Goal: Information Seeking & Learning: Learn about a topic

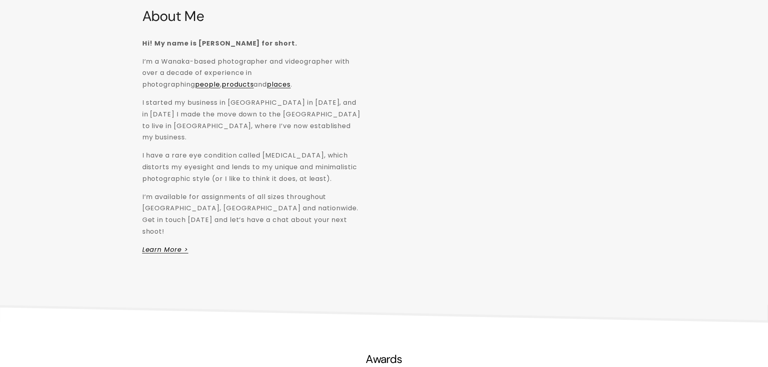
scroll to position [1572, 0]
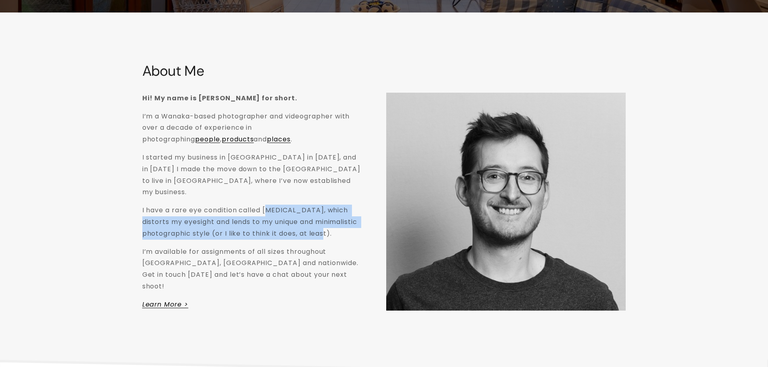
drag, startPoint x: 267, startPoint y: 199, endPoint x: 241, endPoint y: 231, distance: 40.7
click at [241, 231] on p "I have a rare eye condition called [MEDICAL_DATA], which distorts my eyesight a…" at bounding box center [251, 222] width 219 height 35
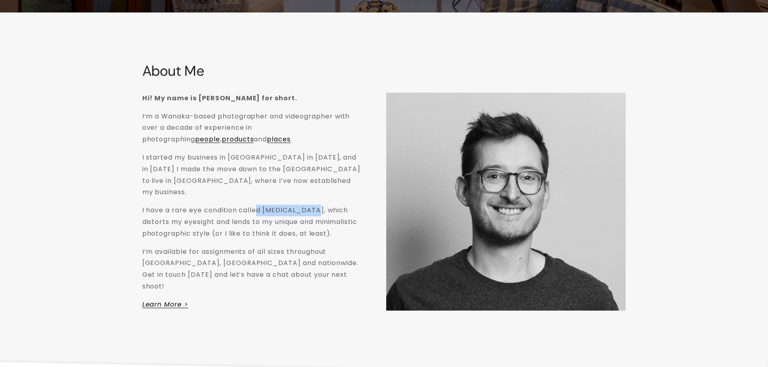
drag, startPoint x: 258, startPoint y: 197, endPoint x: 313, endPoint y: 204, distance: 54.9
click at [313, 205] on p "I have a rare eye condition called [MEDICAL_DATA], which distorts my eyesight a…" at bounding box center [251, 222] width 219 height 35
click at [311, 205] on p "I have a rare eye condition called [MEDICAL_DATA], which distorts my eyesight a…" at bounding box center [251, 222] width 219 height 35
drag, startPoint x: 267, startPoint y: 199, endPoint x: 309, endPoint y: 200, distance: 41.9
click at [309, 205] on p "I have a rare eye condition called [MEDICAL_DATA], which distorts my eyesight a…" at bounding box center [251, 222] width 219 height 35
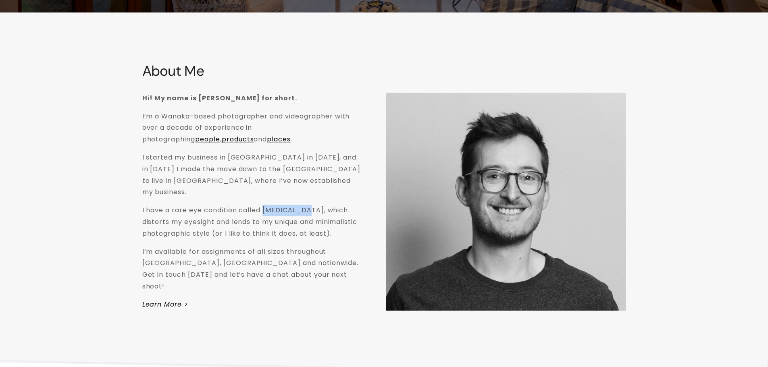
copy p "[MEDICAL_DATA]"
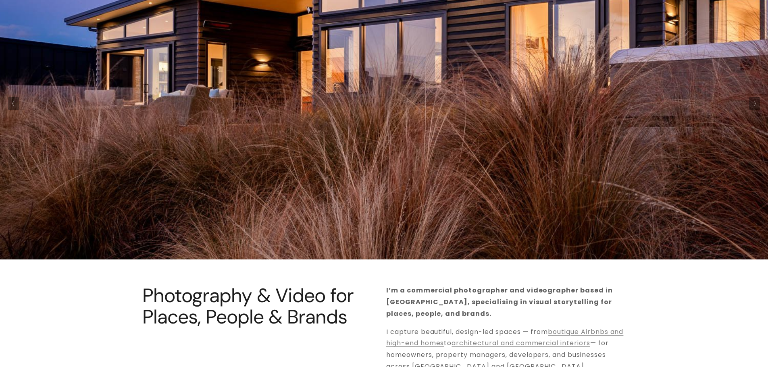
scroll to position [0, 0]
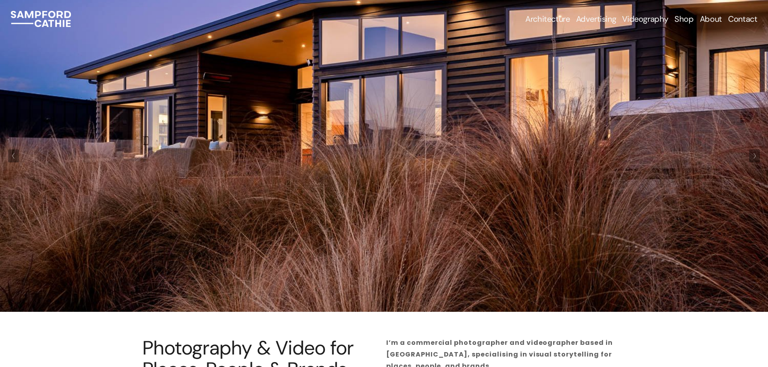
click at [757, 162] on button "Next Slide" at bounding box center [754, 156] width 11 height 13
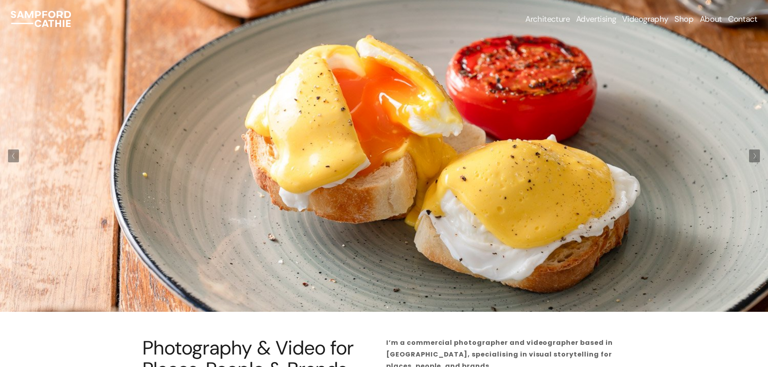
click at [757, 162] on button "Next Slide" at bounding box center [754, 156] width 11 height 13
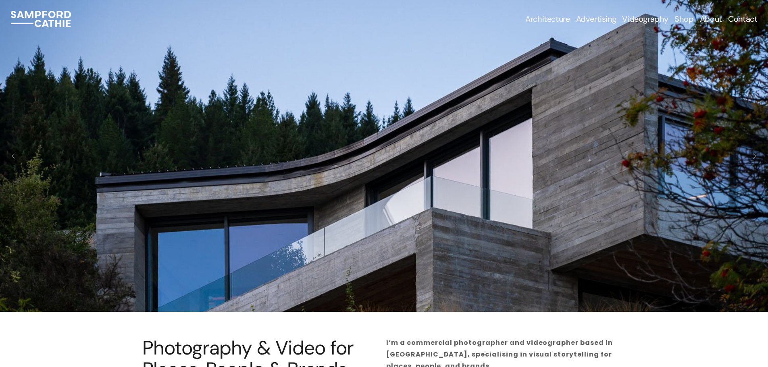
click at [757, 162] on button "Next Slide" at bounding box center [754, 156] width 11 height 13
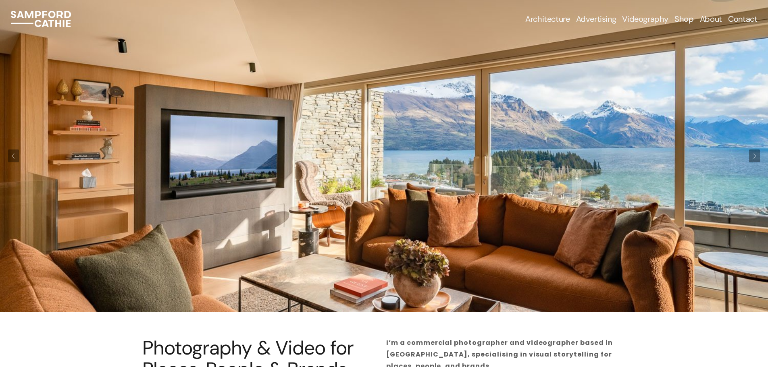
click at [757, 162] on button "Next Slide" at bounding box center [754, 156] width 11 height 13
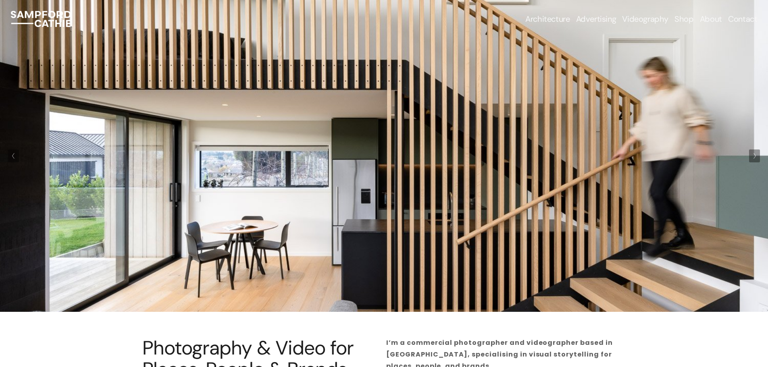
click at [757, 162] on button "Next Slide" at bounding box center [754, 156] width 11 height 13
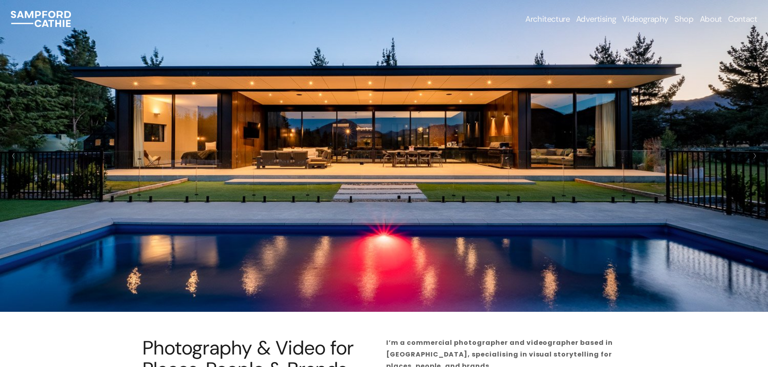
click at [757, 162] on button "Next Slide" at bounding box center [754, 156] width 11 height 13
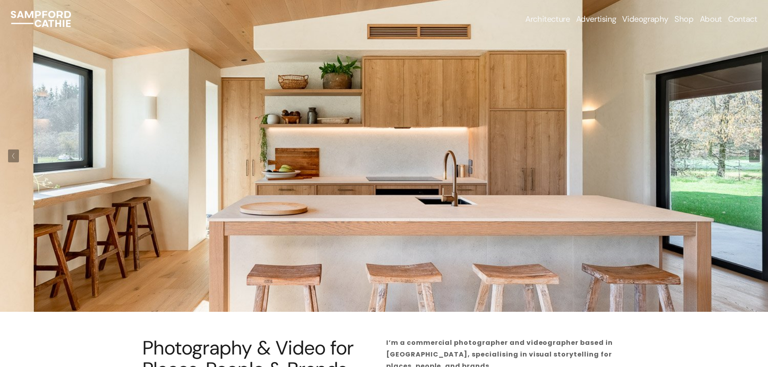
click at [757, 162] on button "Next Slide" at bounding box center [754, 156] width 11 height 13
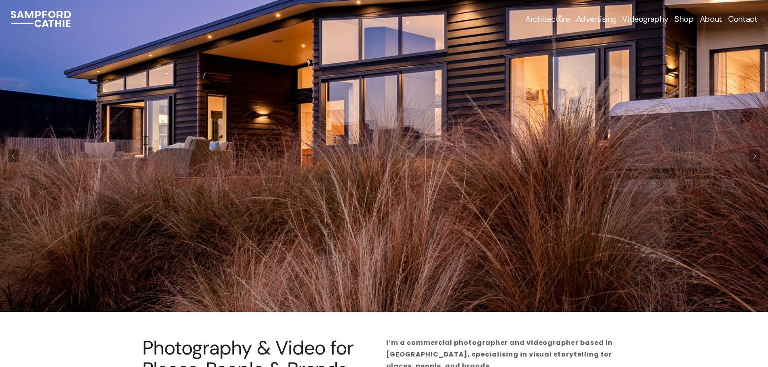
click at [758, 162] on button "Next Slide" at bounding box center [754, 156] width 11 height 13
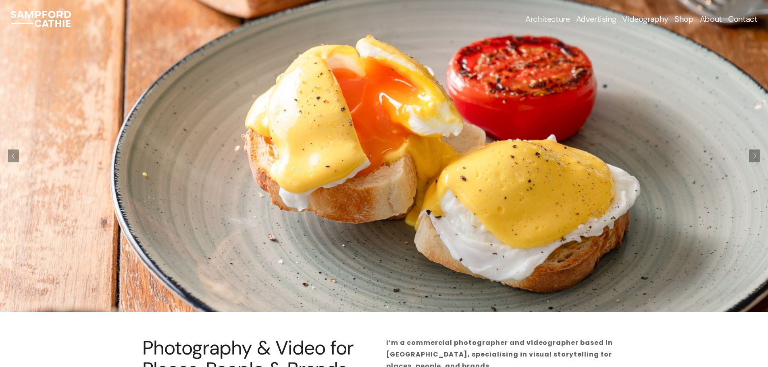
click at [758, 162] on button "Next Slide" at bounding box center [754, 156] width 11 height 13
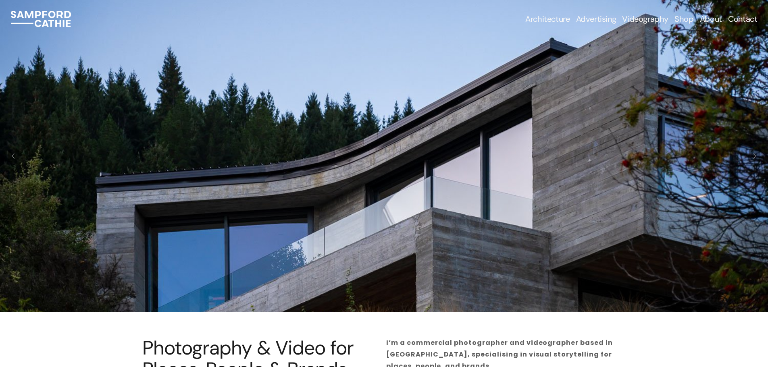
click at [758, 161] on button "Next Slide" at bounding box center [754, 156] width 11 height 13
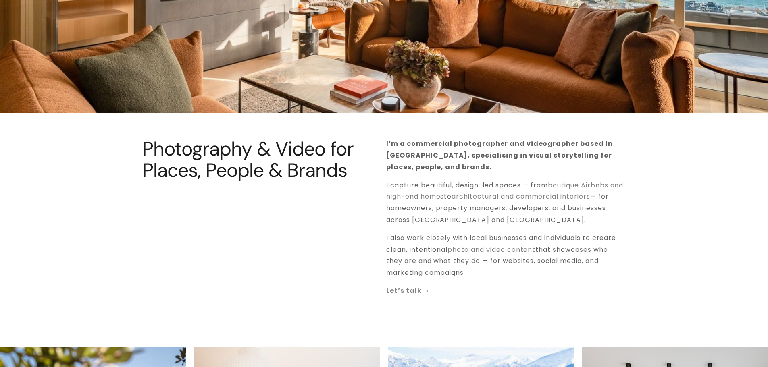
scroll to position [202, 0]
